Goal: Communication & Community: Answer question/provide support

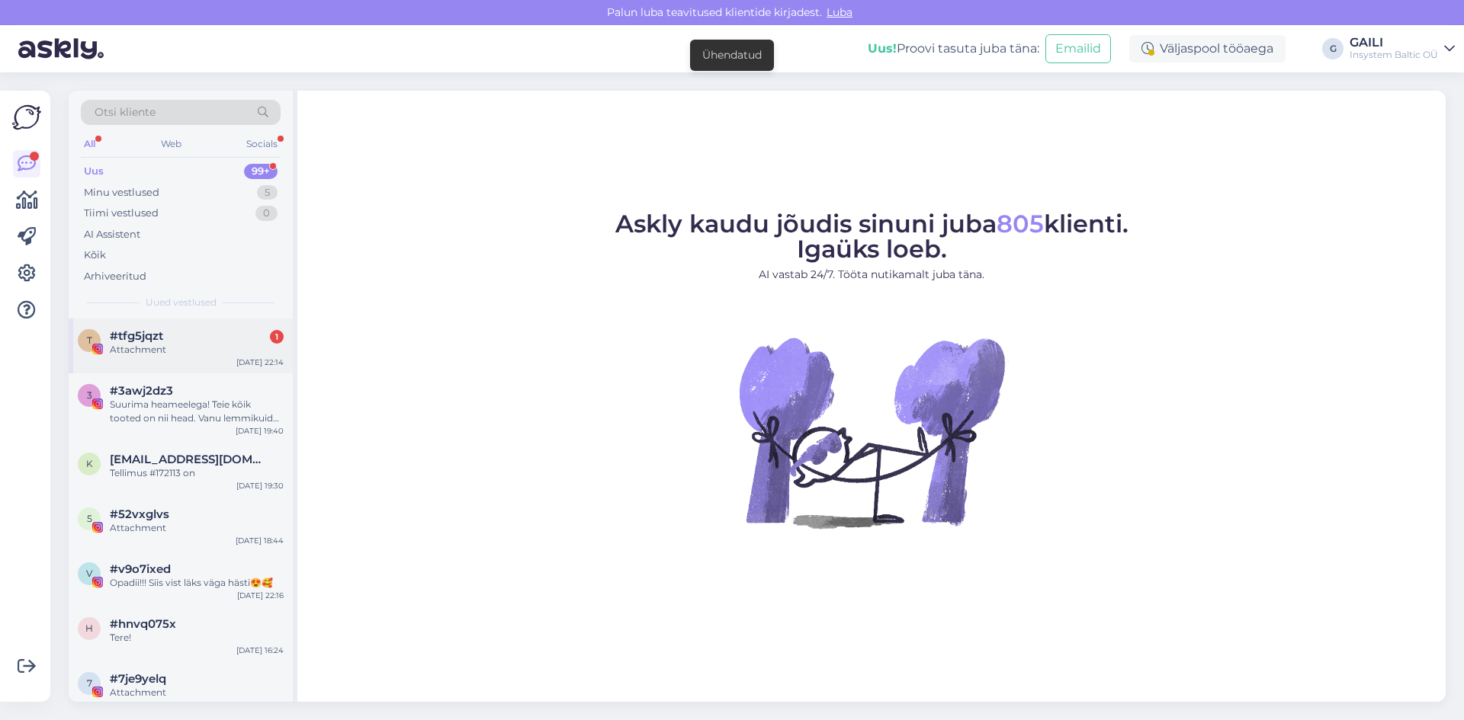
click at [177, 346] on div "Attachment" at bounding box center [197, 350] width 174 height 14
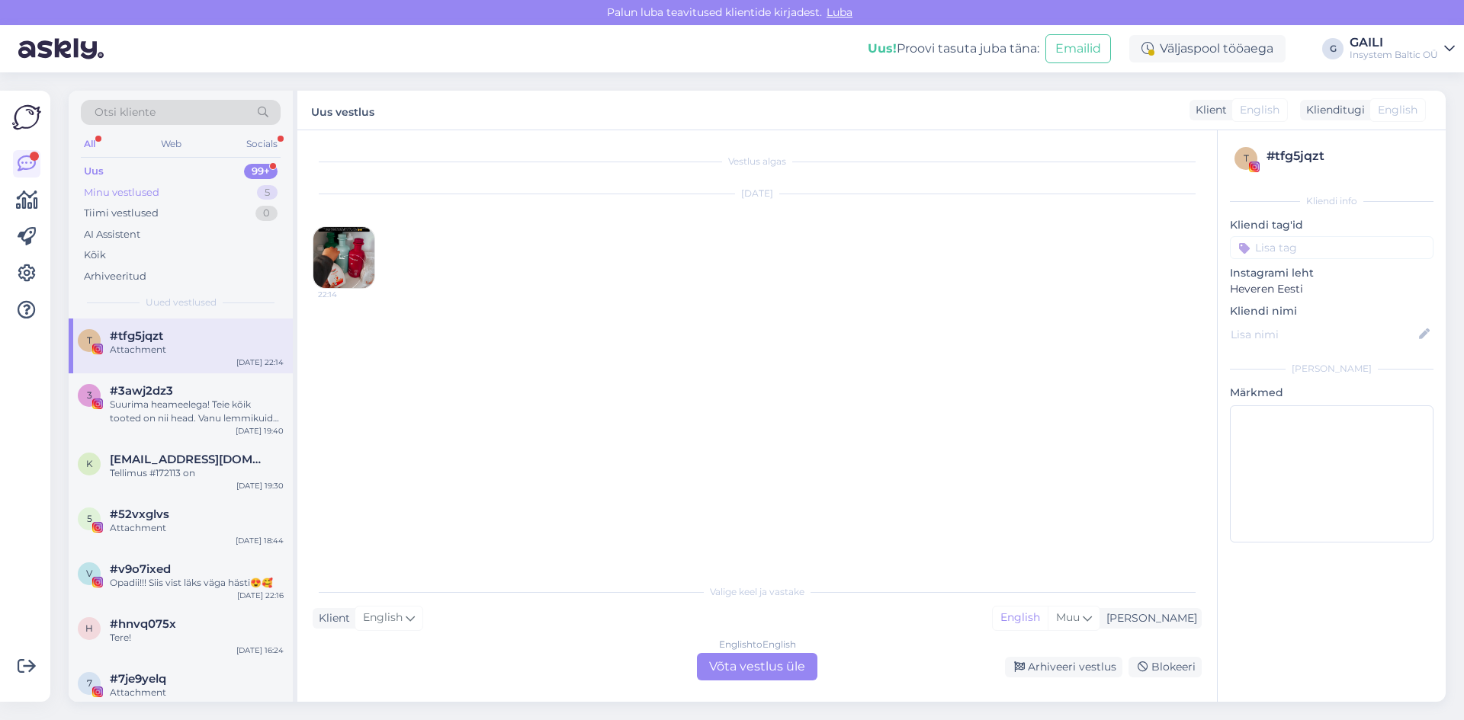
click at [168, 199] on div "Minu vestlused 5" at bounding box center [181, 192] width 200 height 21
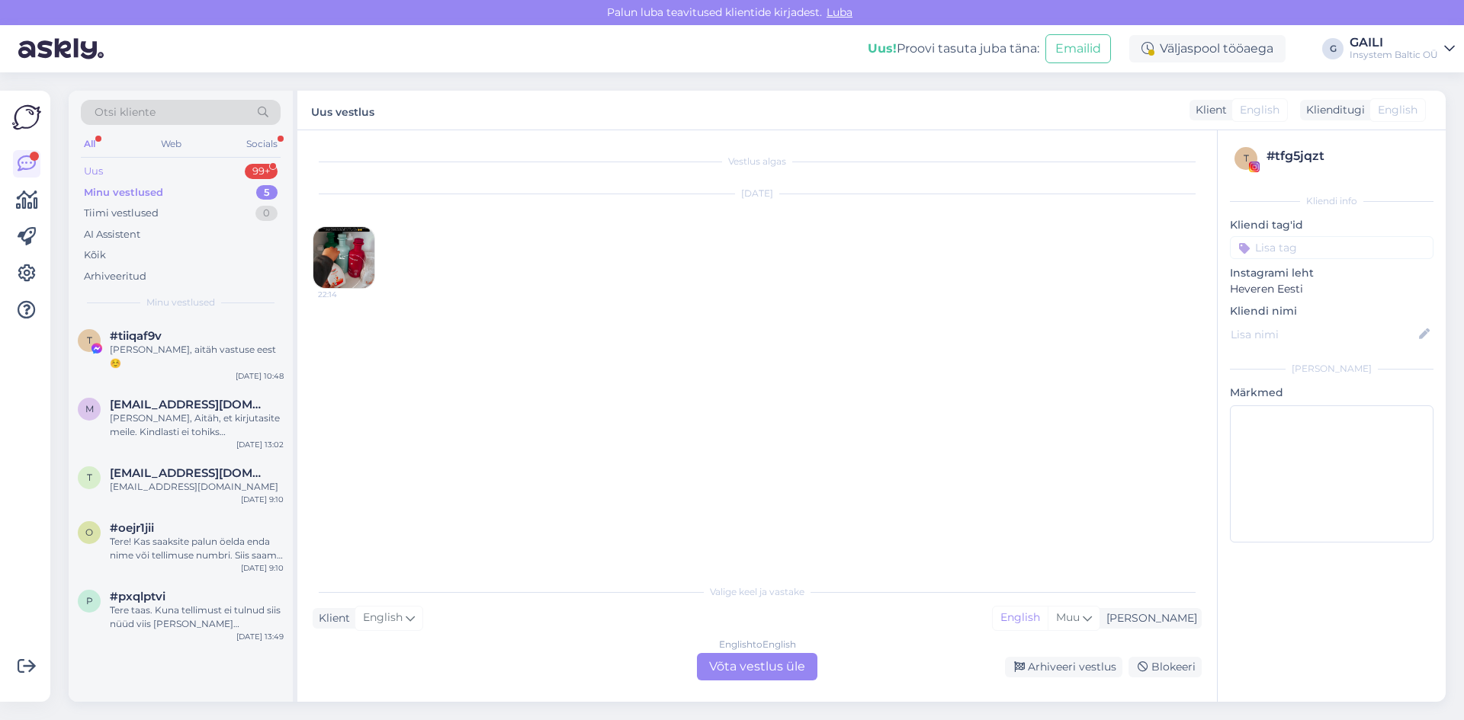
click at [160, 175] on div "Uus 99+" at bounding box center [181, 171] width 200 height 21
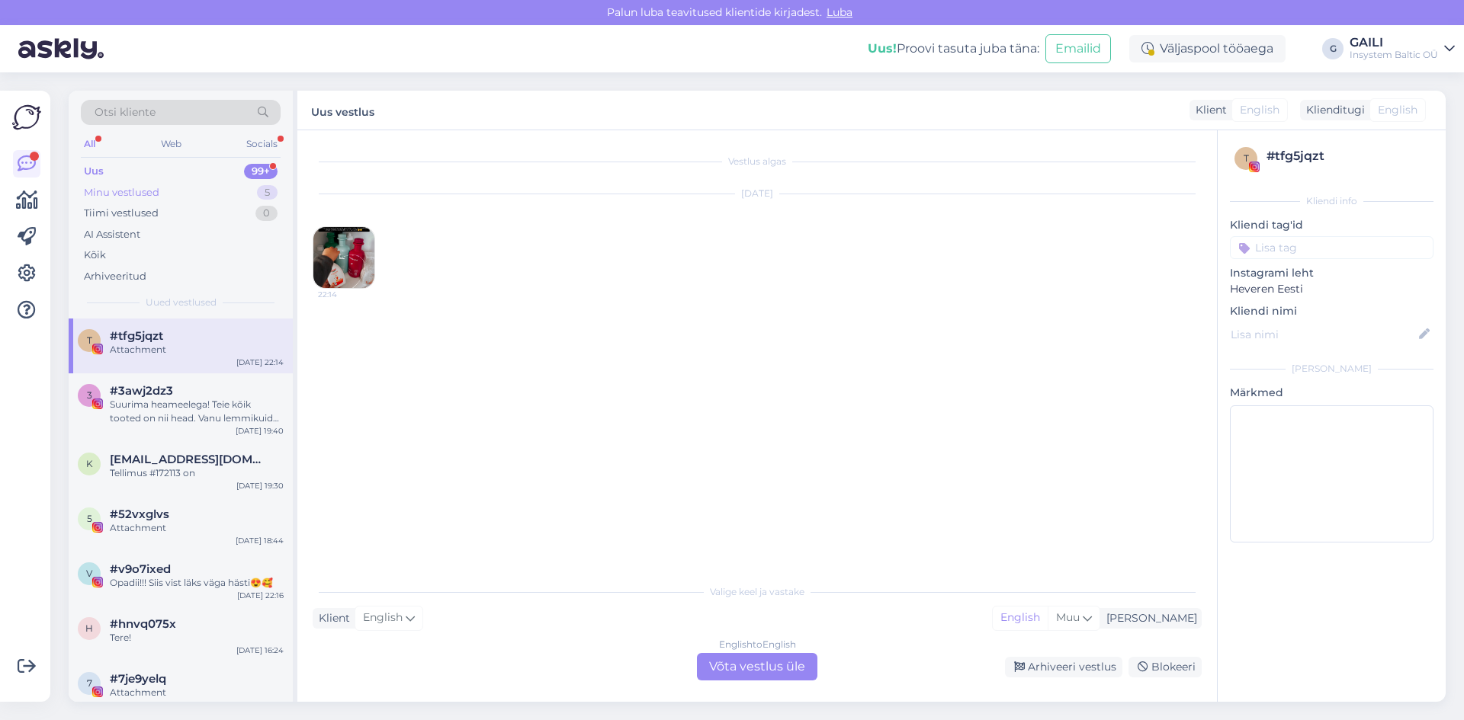
click at [154, 190] on div "Minu vestlused" at bounding box center [121, 192] width 75 height 15
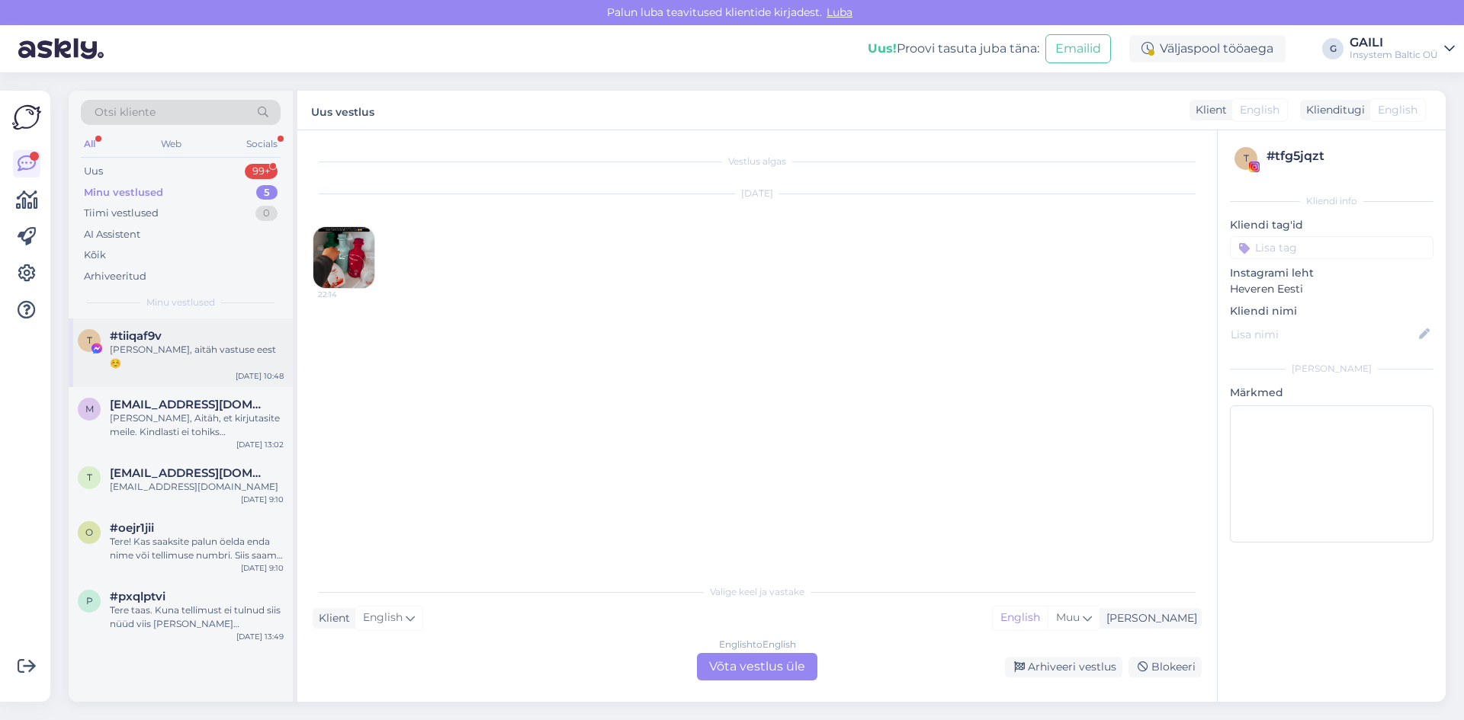
click at [203, 348] on div "[PERSON_NAME], aitäh vastuse eest ☺️" at bounding box center [197, 356] width 174 height 27
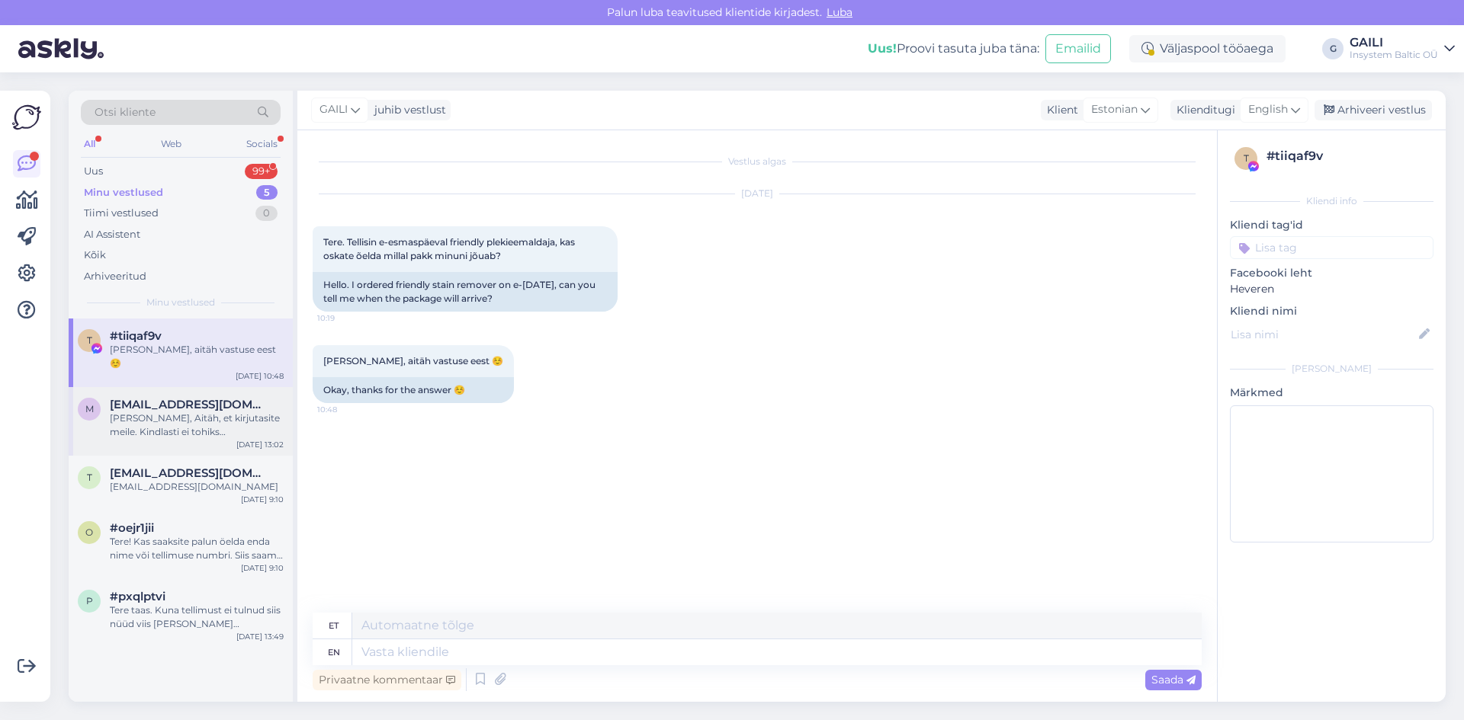
click at [240, 412] on div "[PERSON_NAME], Aitäh, et kirjutasite meile. Kindlasti ei tohiks [PERSON_NAME] t…" at bounding box center [197, 425] width 174 height 27
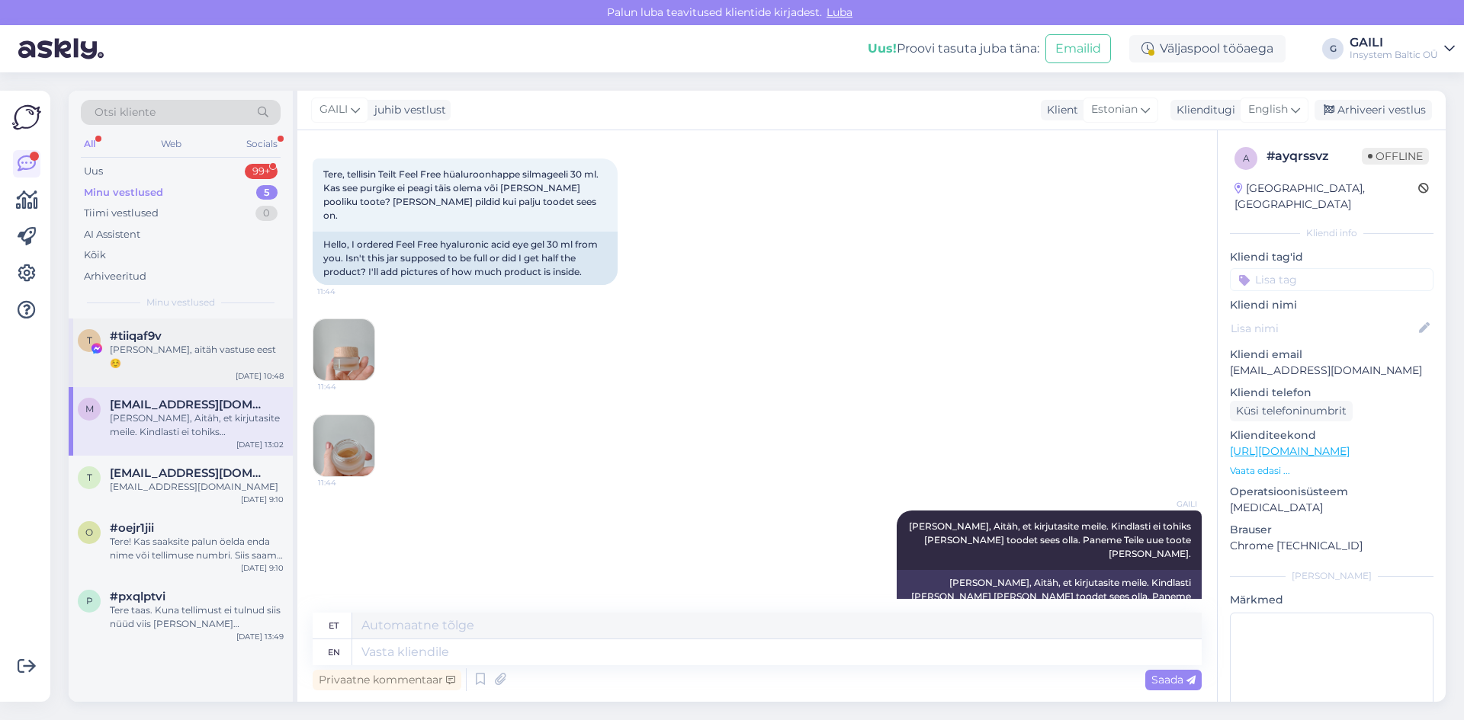
click at [207, 349] on div "[PERSON_NAME], aitäh vastuse eest ☺️" at bounding box center [197, 356] width 174 height 27
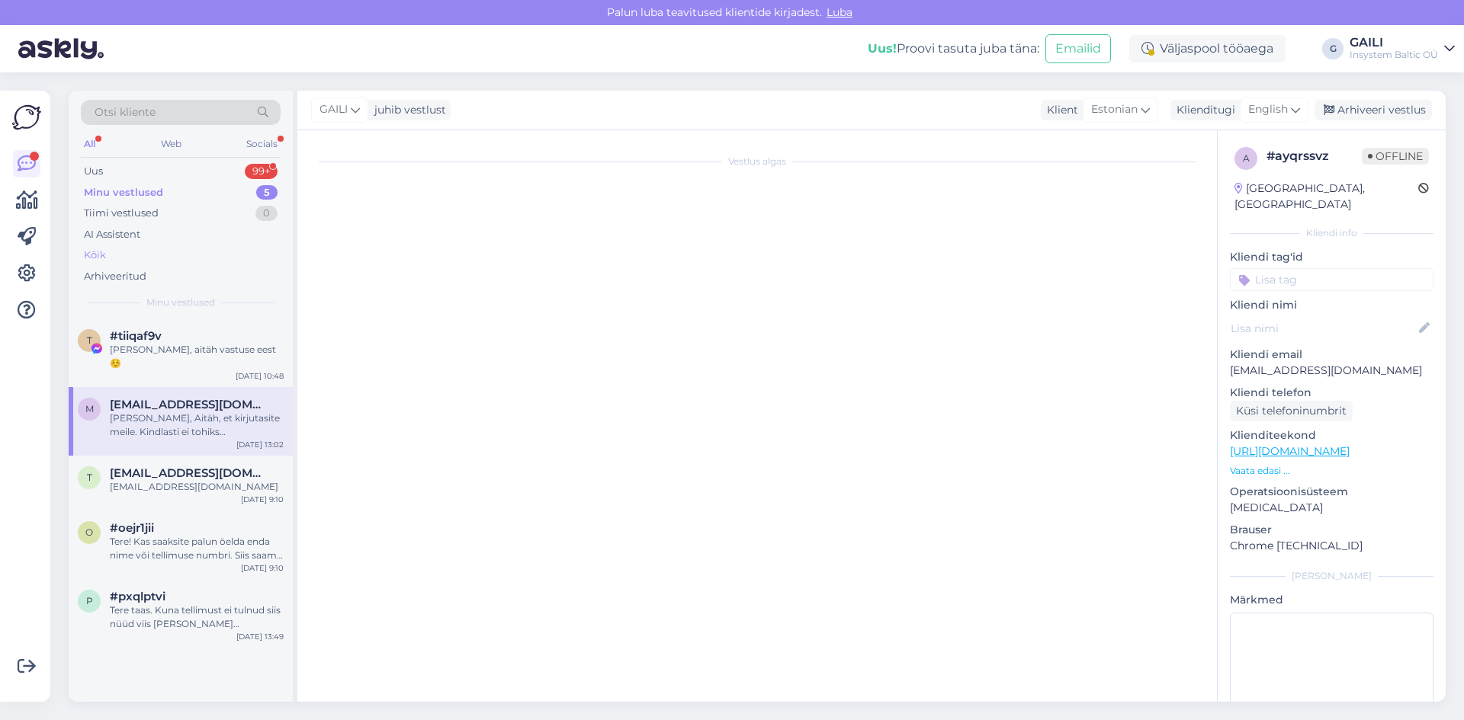
scroll to position [0, 0]
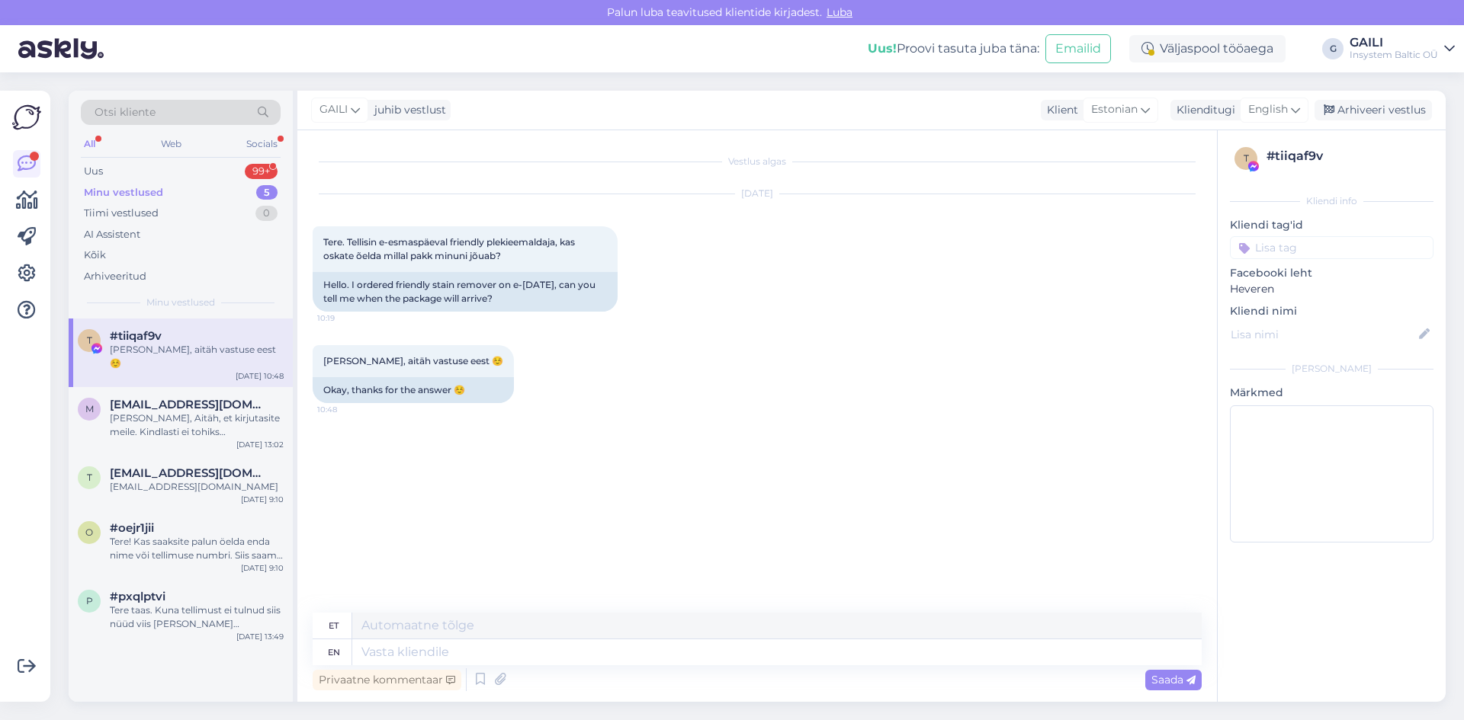
click at [158, 189] on div "Minu vestlused" at bounding box center [123, 192] width 79 height 15
click at [153, 175] on div "Uus 99+" at bounding box center [181, 171] width 200 height 21
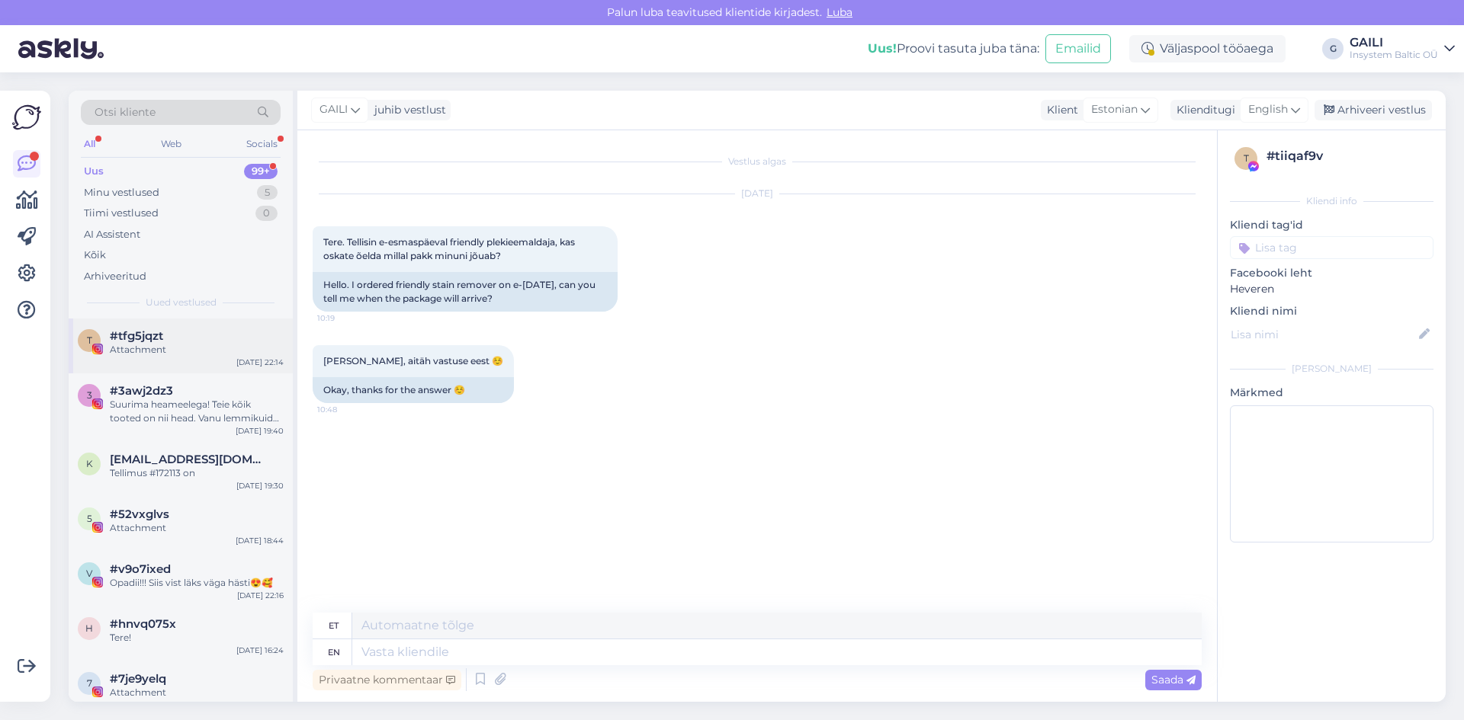
click at [174, 340] on div "#tfg5jqzt" at bounding box center [197, 336] width 174 height 14
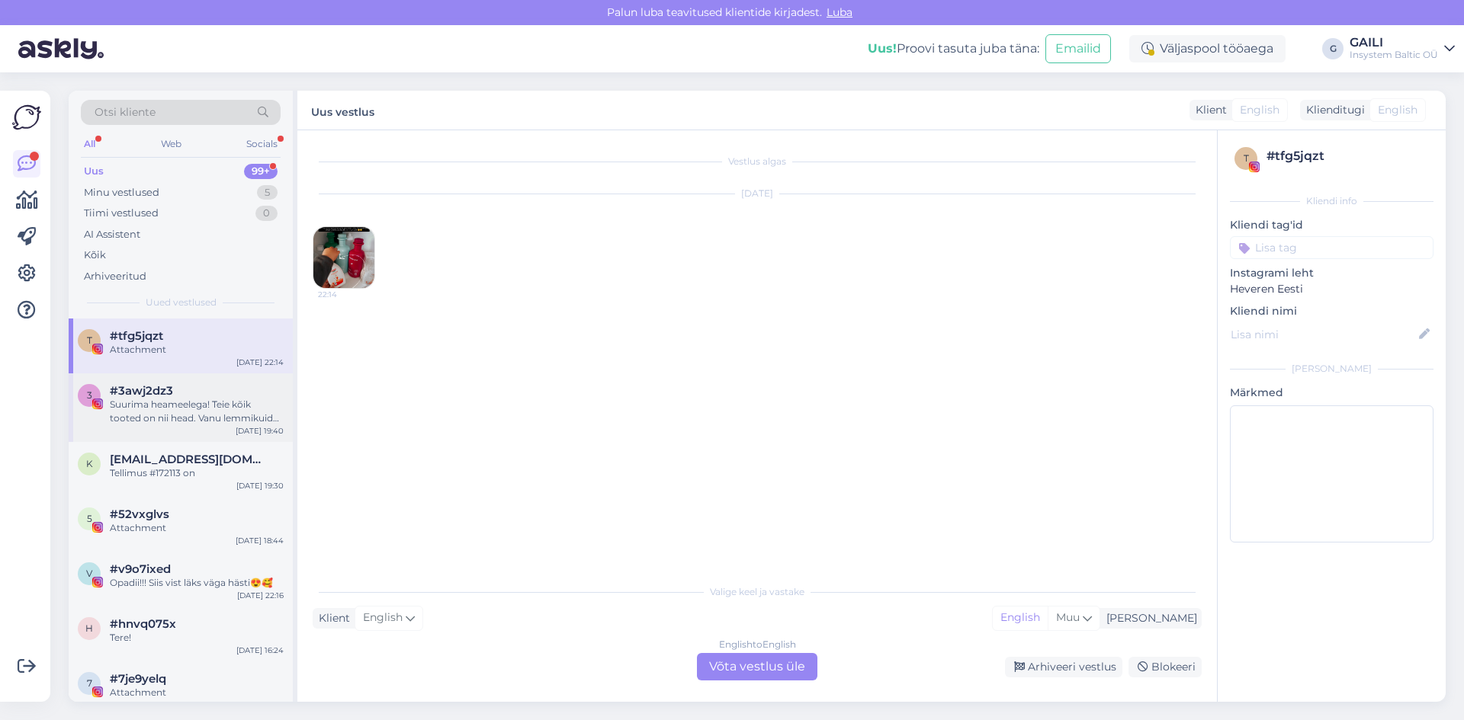
click at [192, 396] on div "#3awj2dz3" at bounding box center [197, 391] width 174 height 14
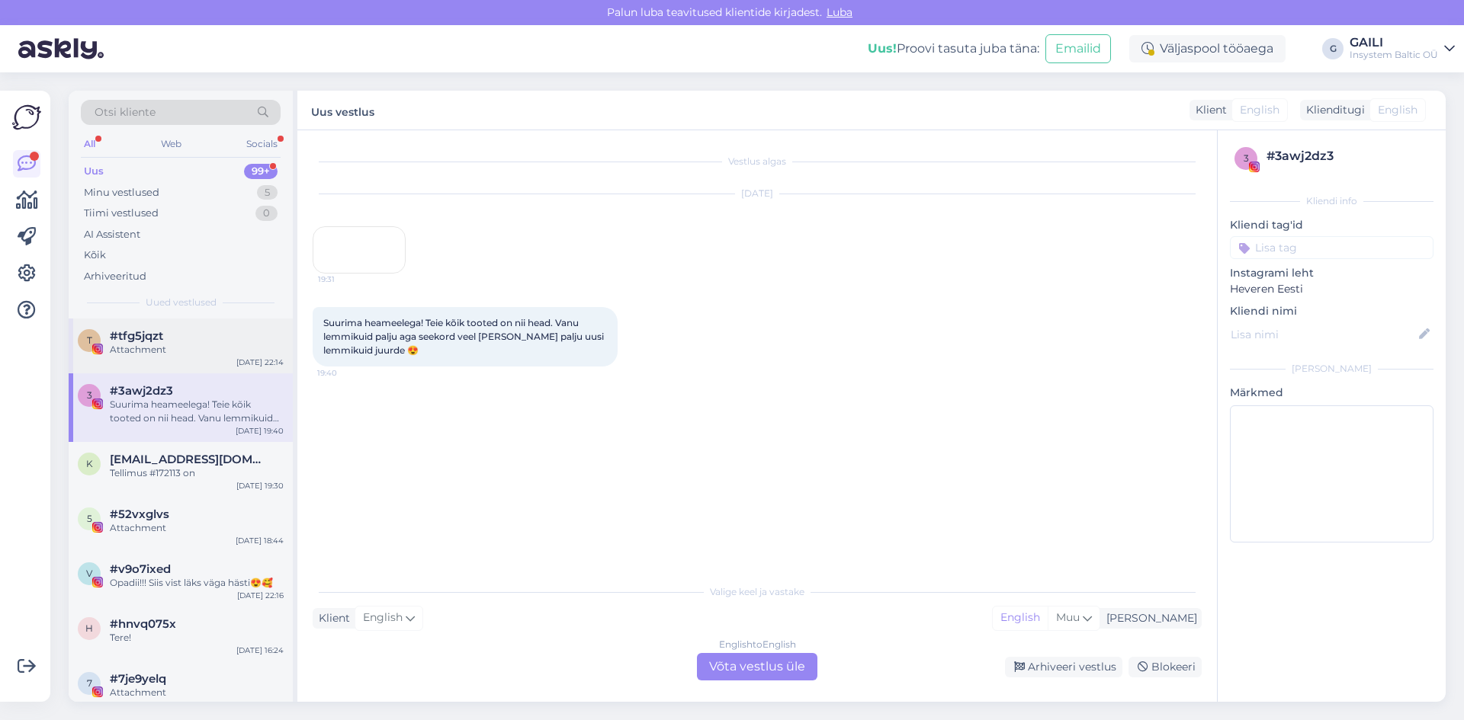
click at [195, 350] on div "Attachment" at bounding box center [197, 350] width 174 height 14
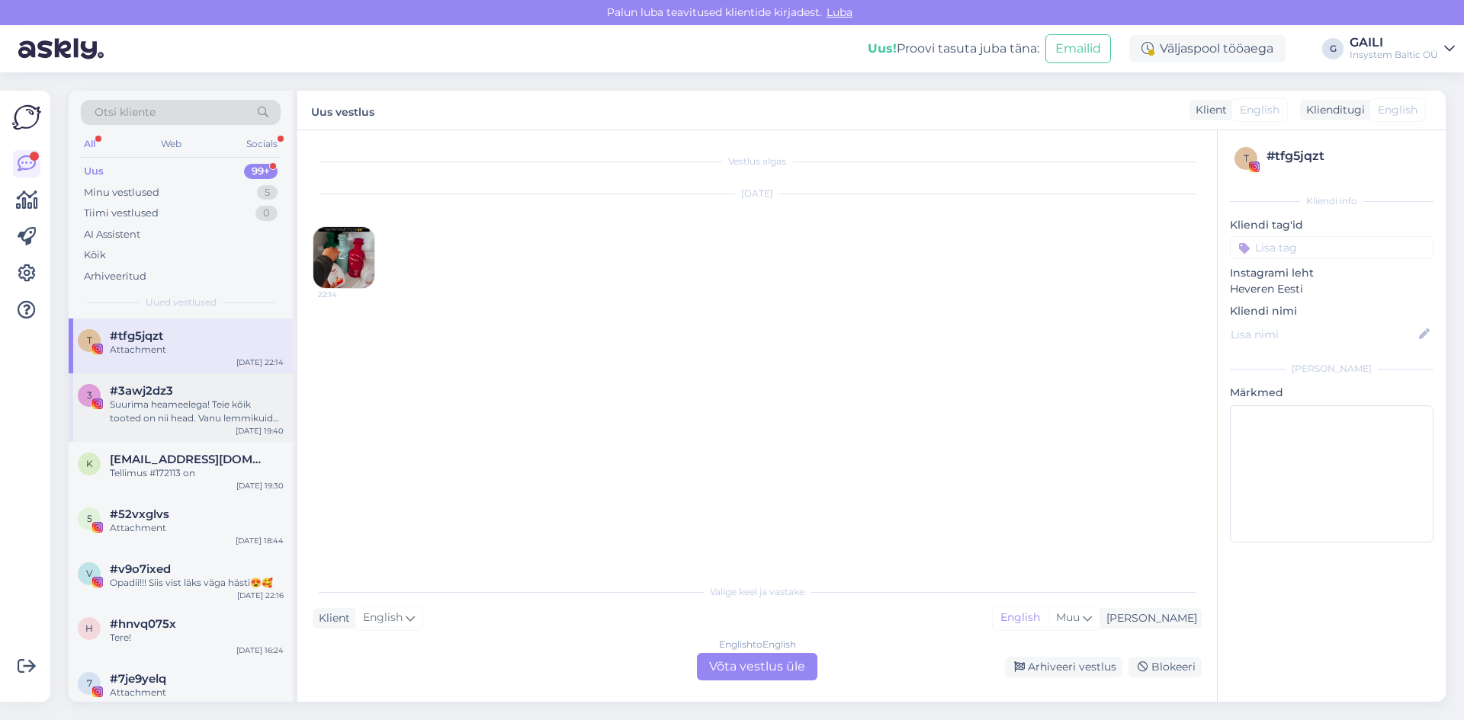
click at [186, 415] on div "Suurima heameelega! Teie kõik tooted on nii head. Vanu lemmikuid palju aga seek…" at bounding box center [197, 411] width 174 height 27
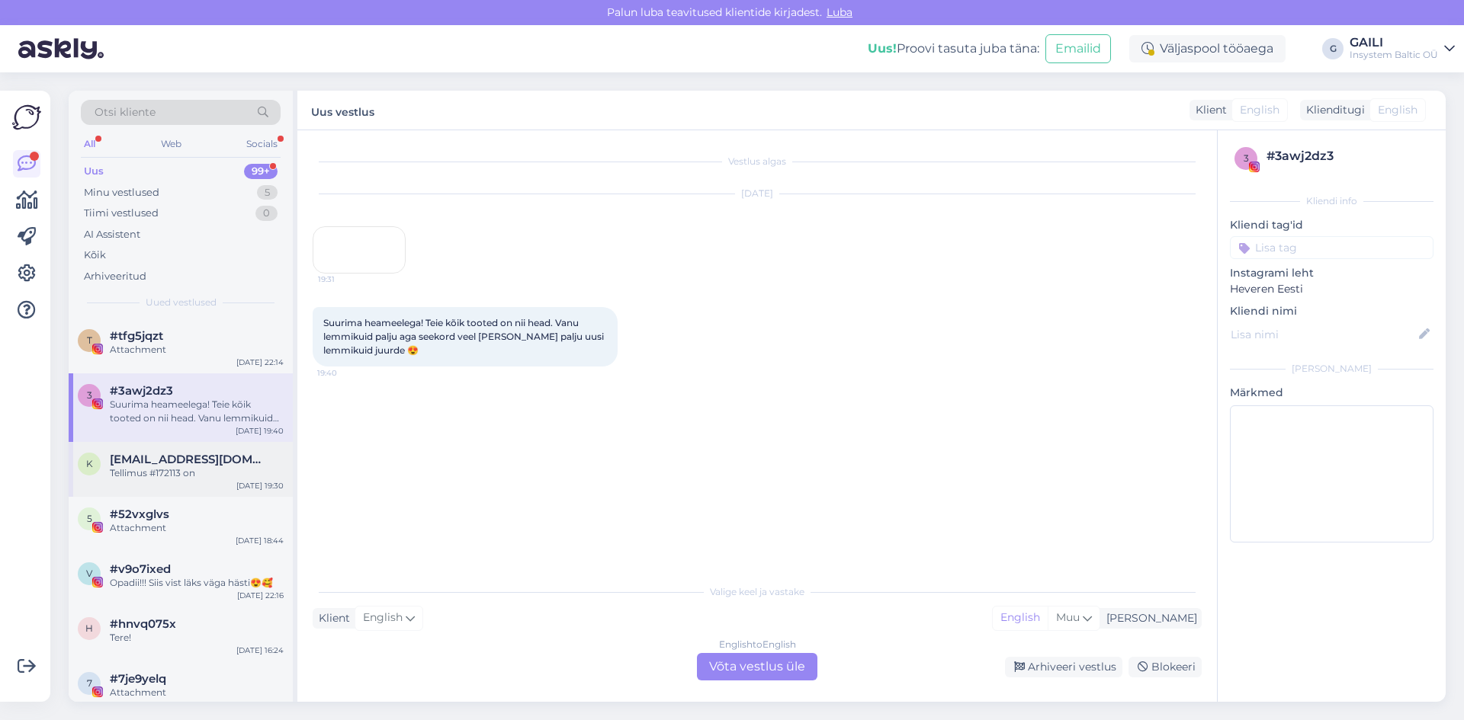
click at [183, 449] on div "k [EMAIL_ADDRESS][DOMAIN_NAME] Tellimus #172113 on [DATE] 19:30" at bounding box center [181, 469] width 224 height 55
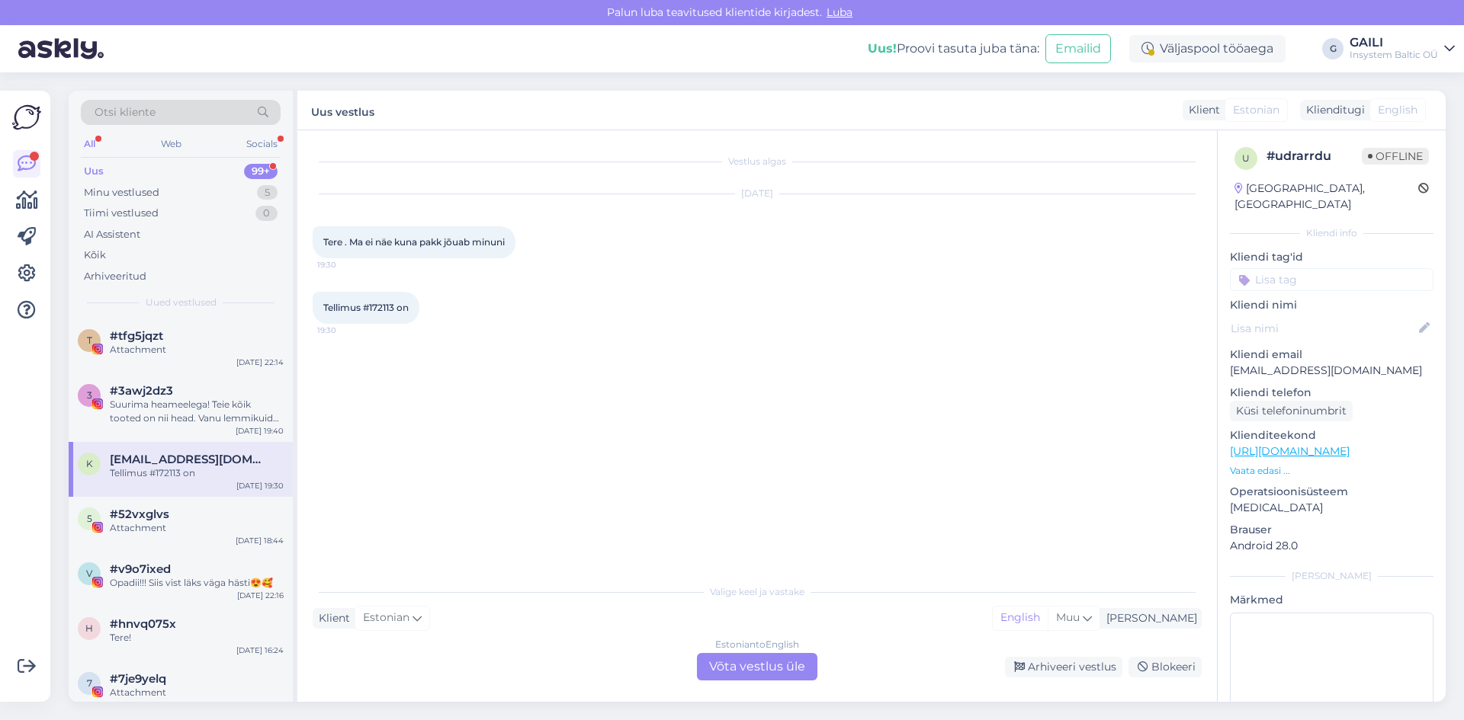
click at [741, 663] on div "Estonian to English Võta vestlus üle" at bounding box center [757, 666] width 120 height 27
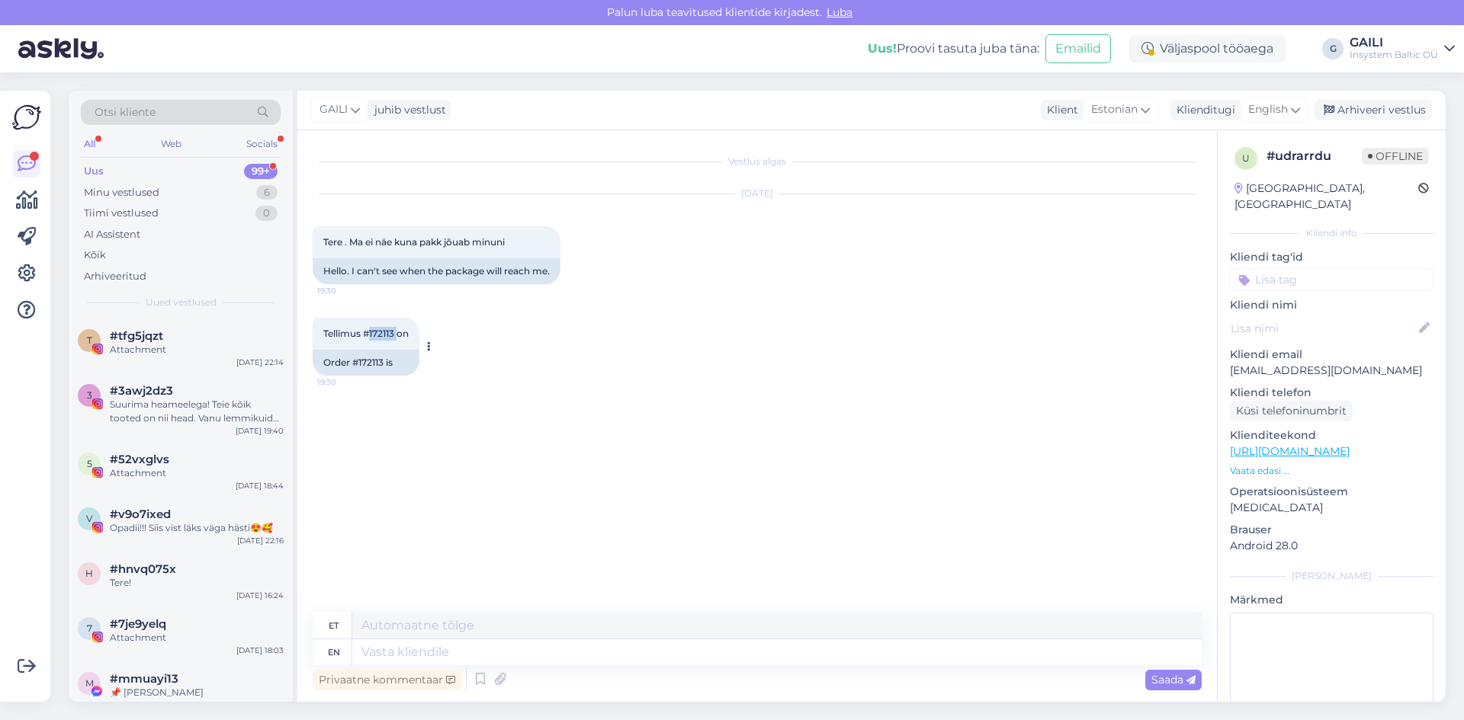
drag, startPoint x: 400, startPoint y: 332, endPoint x: 369, endPoint y: 329, distance: 30.6
click at [369, 329] on span "Tellimus #172113 on" at bounding box center [365, 333] width 85 height 11
copy span "172113"
click at [394, 653] on textarea at bounding box center [776, 653] width 849 height 26
paste textarea "[PERSON_NAME], E-smaspäeva raames tehtud tellimustel on tarneaeg tavapärasest p…"
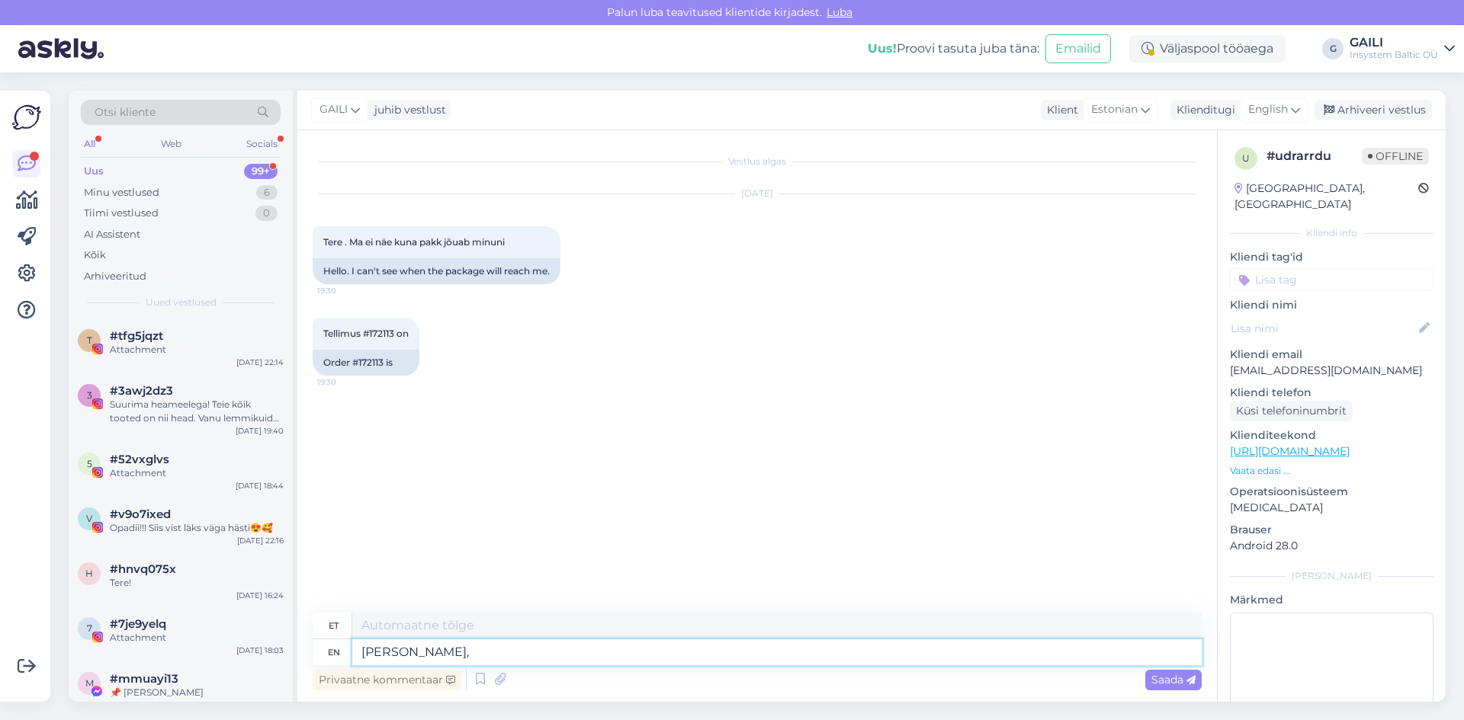
scroll to position [6, 0]
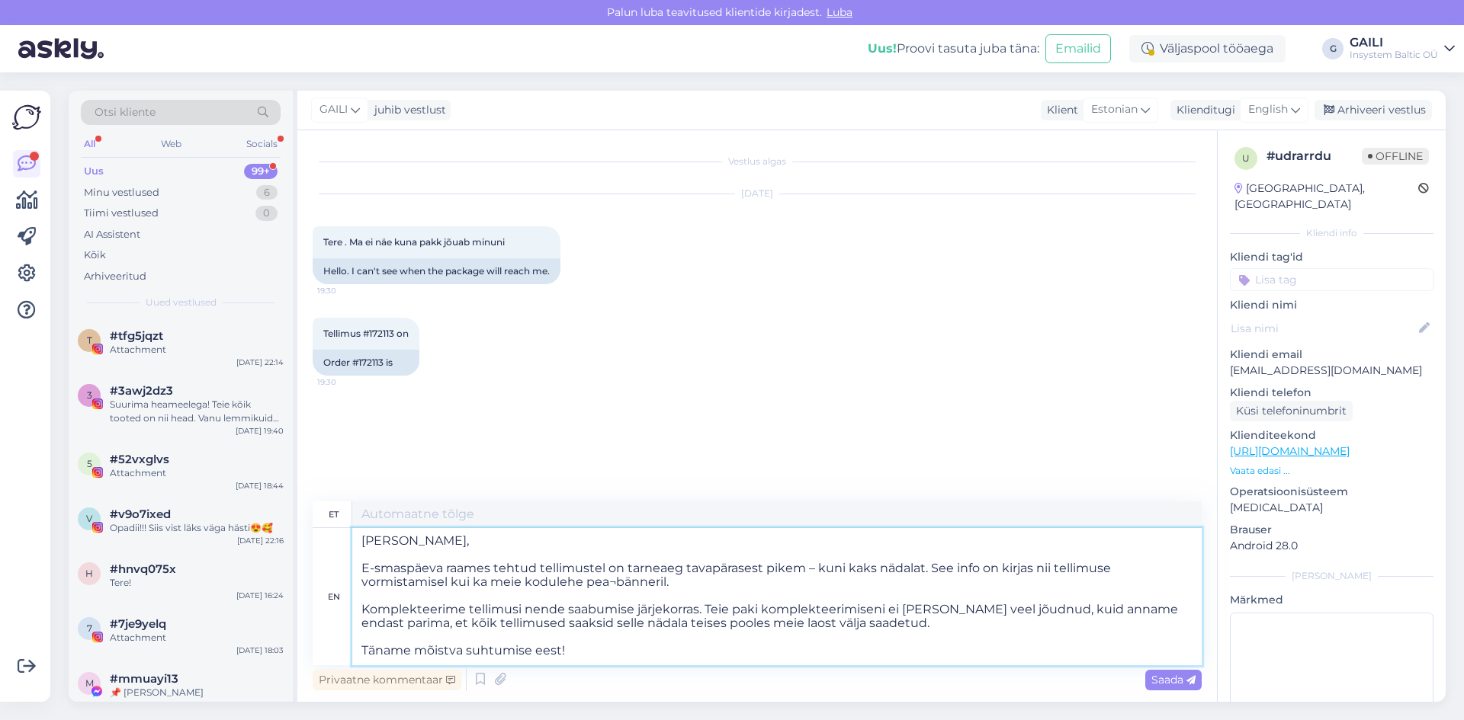
type textarea "[PERSON_NAME], E-smaspäeva raames tehtud tellimustel on tarneaeg tavapärasest p…"
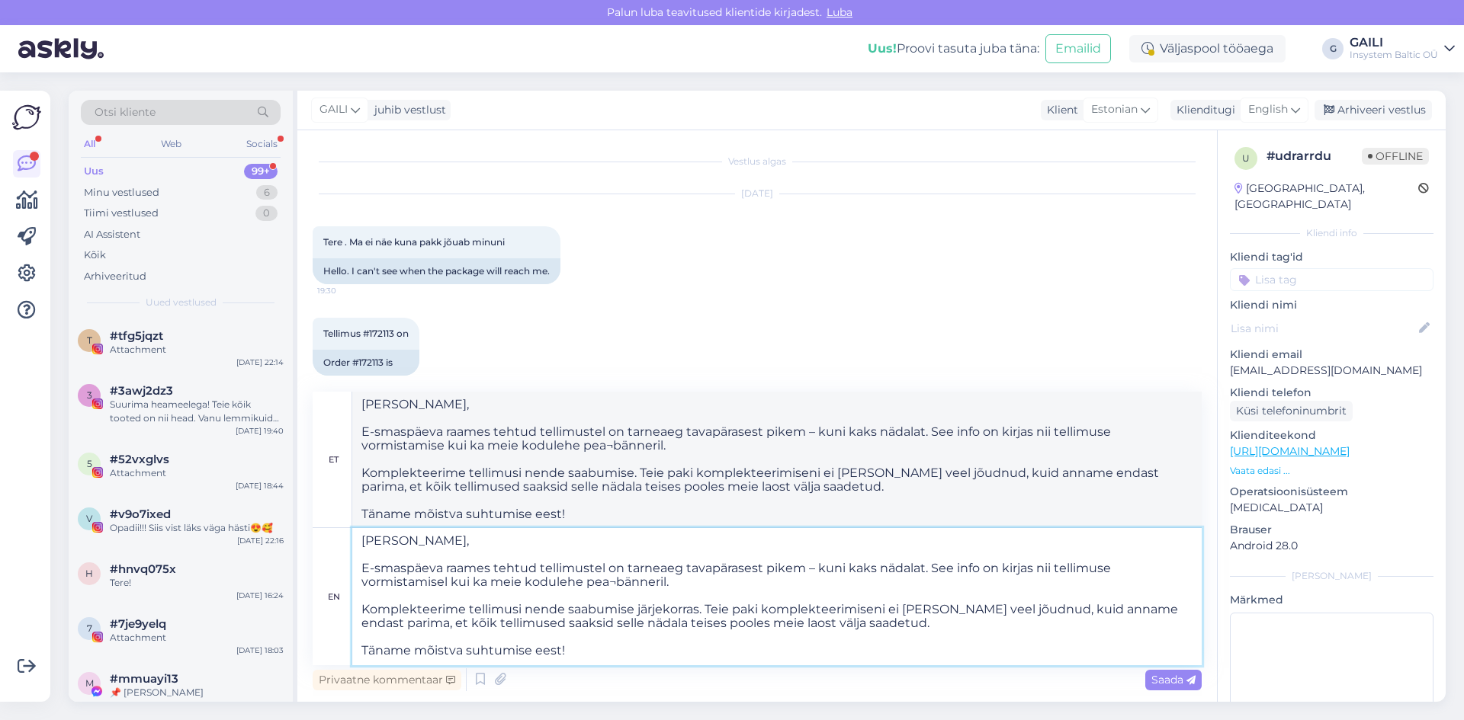
scroll to position [0, 0]
click at [409, 545] on textarea "[PERSON_NAME], E-smaspäeva raames tehtud tellimustel on tarneaeg tavapärasest p…" at bounding box center [776, 596] width 849 height 137
type textarea "[PERSON_NAME], E-smaspäeva raames tehtud tellimustel on tarneaeg tavapärasest p…"
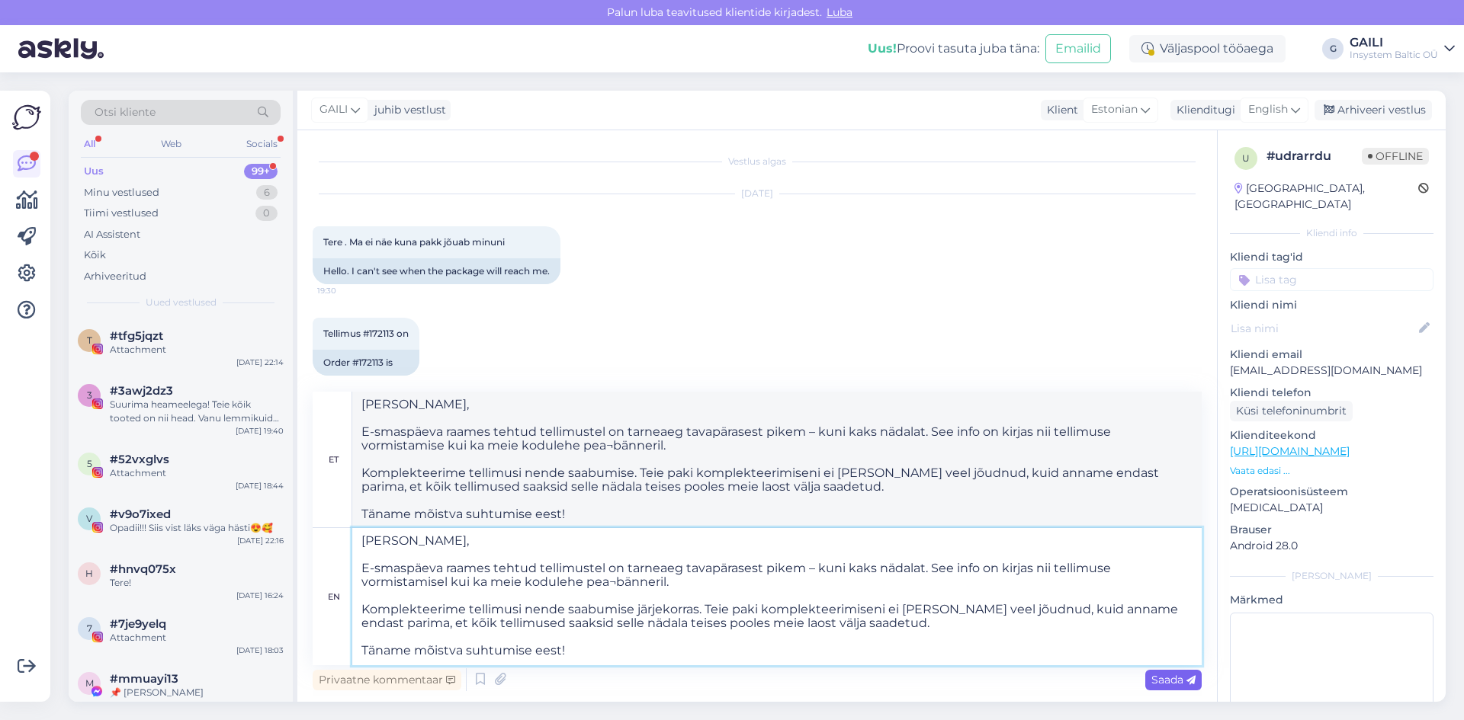
type textarea "[PERSON_NAME], E-smaspäeva raames tehtud tellimustel on tarneaeg tavapärasest p…"
click at [1163, 683] on span "Saada" at bounding box center [1173, 680] width 44 height 14
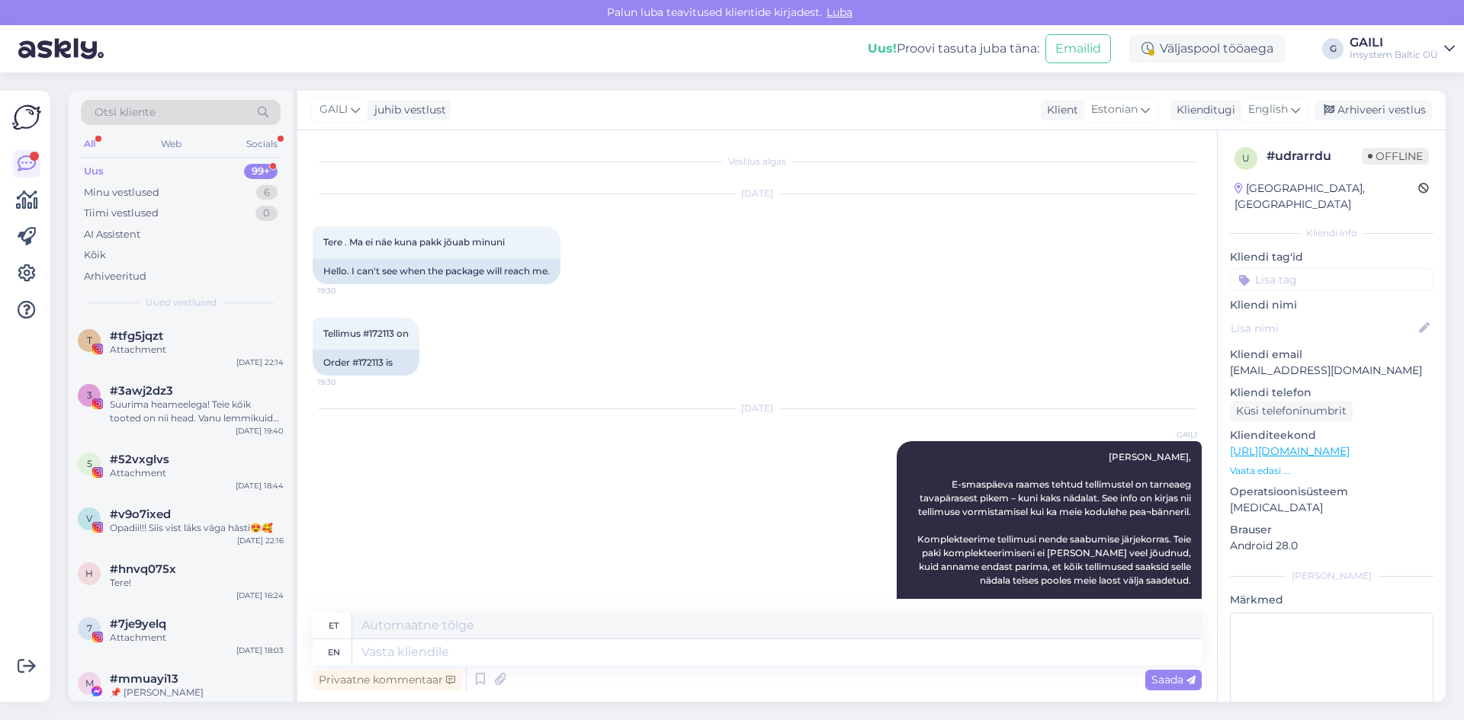
scroll to position [219, 0]
